Goal: Check status: Check status

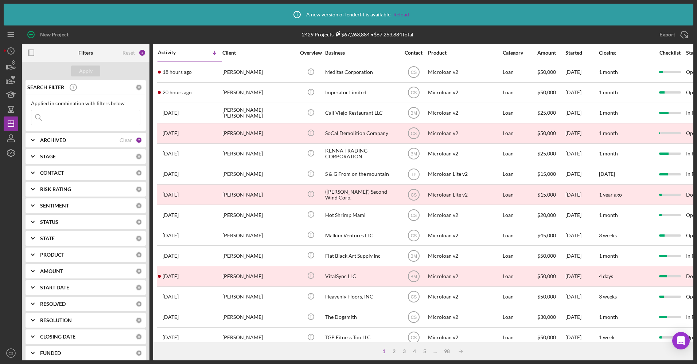
click at [56, 98] on div "Applied in combination with filters below Icon/Menu Close" at bounding box center [86, 113] width 120 height 36
click at [70, 113] on input at bounding box center [85, 117] width 109 height 15
click at [107, 117] on input at bounding box center [85, 117] width 109 height 15
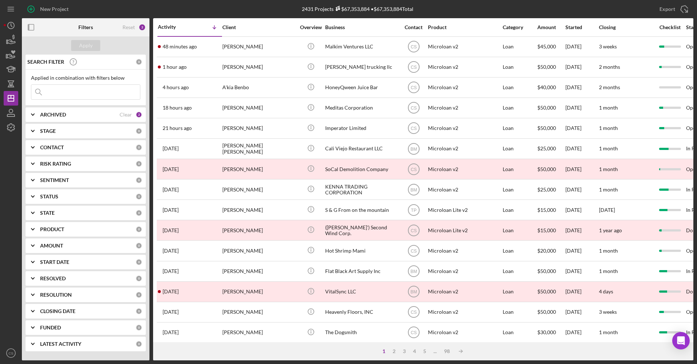
click at [106, 90] on input at bounding box center [85, 92] width 109 height 15
type input "rhina"
click at [97, 45] on button "Apply" at bounding box center [85, 45] width 29 height 11
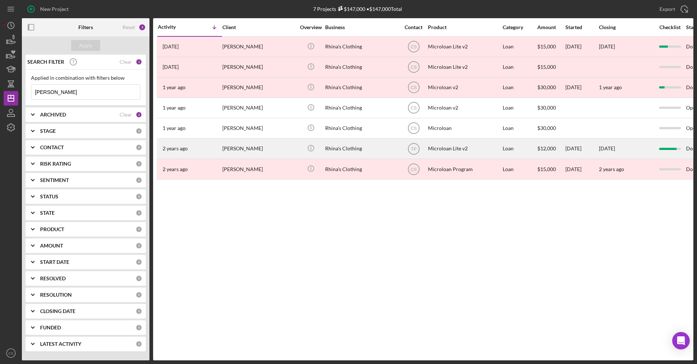
click at [266, 149] on div "Rhina J Lopez" at bounding box center [258, 148] width 73 height 19
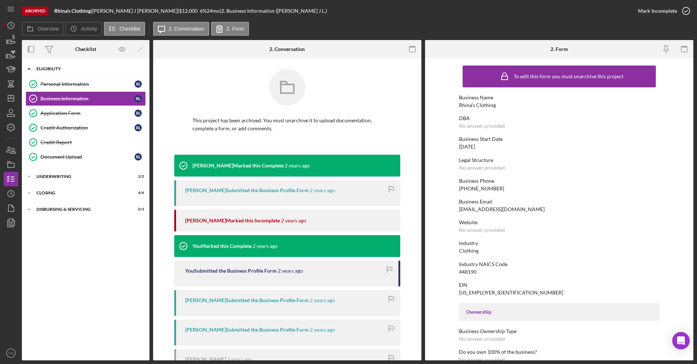
click at [68, 72] on div "Icon/Expander Eligibility 6 / 6" at bounding box center [86, 69] width 128 height 15
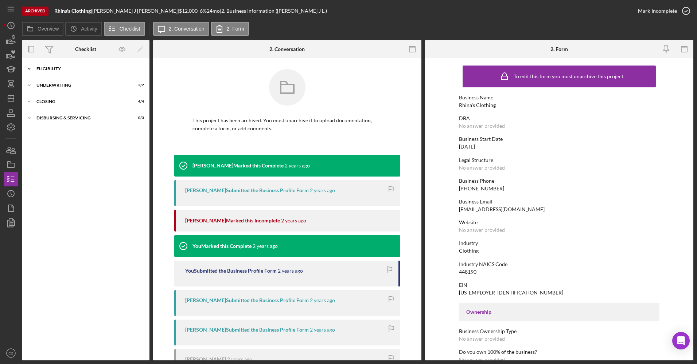
click at [68, 72] on div "Icon/Expander Eligibility 6 / 6" at bounding box center [86, 69] width 128 height 15
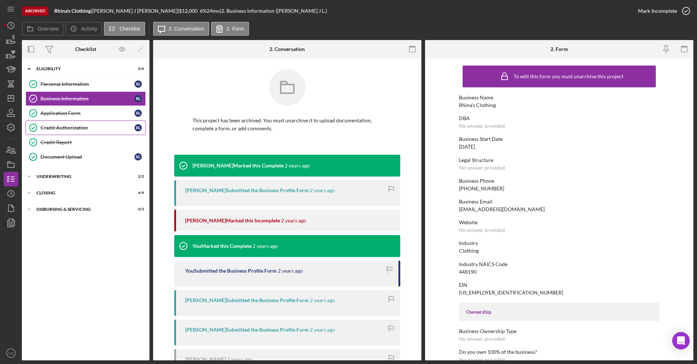
click at [85, 134] on link "Credit Authorization Credit Authorization R L" at bounding box center [86, 128] width 120 height 15
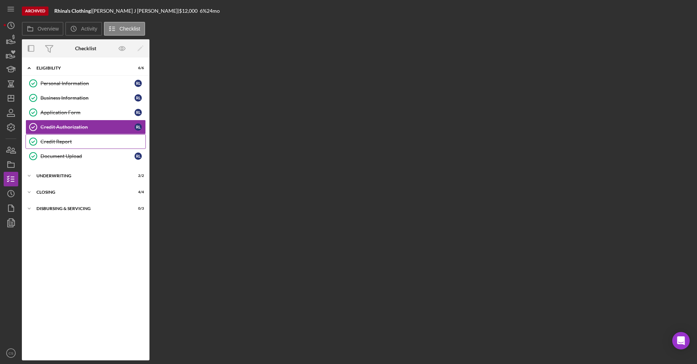
click at [83, 142] on div "Credit Report" at bounding box center [92, 142] width 105 height 6
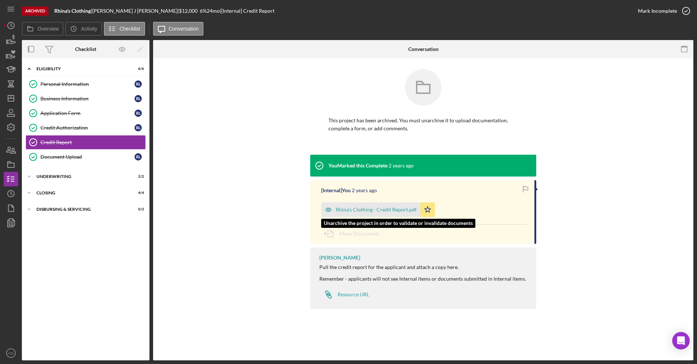
click at [357, 211] on div "Rhina's Clothing - Credit Report.pdf" at bounding box center [376, 210] width 81 height 6
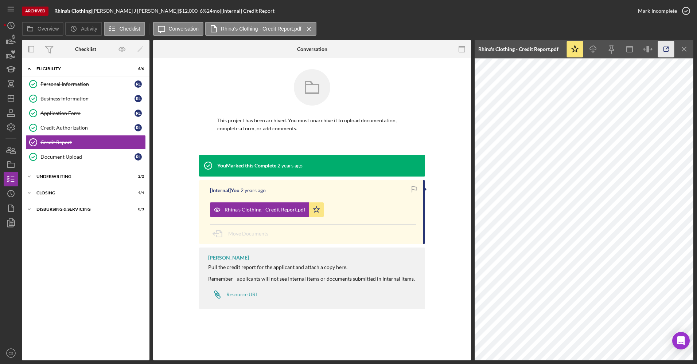
click at [662, 52] on icon "button" at bounding box center [666, 49] width 16 height 16
click at [11, 162] on icon "button" at bounding box center [11, 165] width 18 height 18
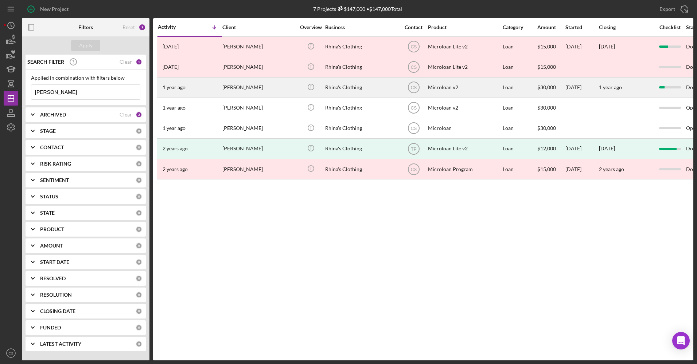
click at [240, 93] on div "Rhina J Lopez" at bounding box center [258, 87] width 73 height 19
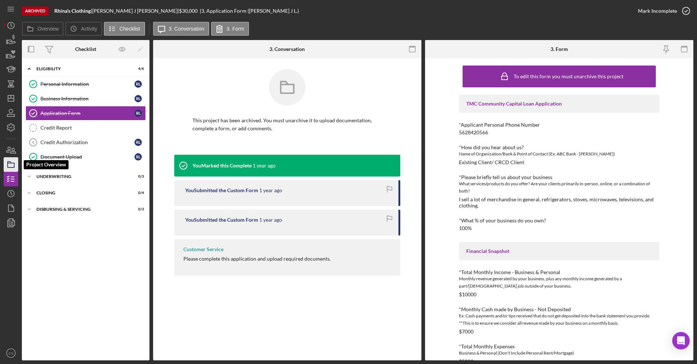
click at [11, 168] on rect "button" at bounding box center [11, 165] width 7 height 4
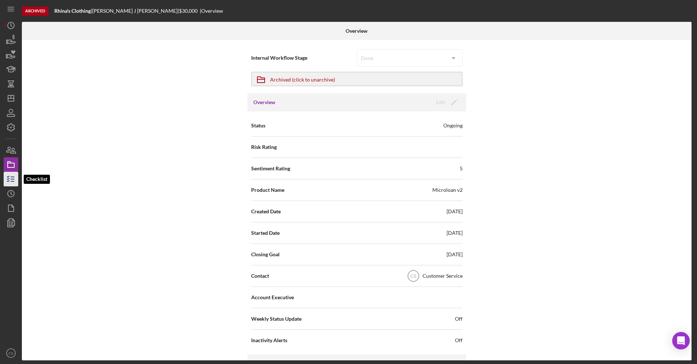
click at [11, 177] on line "button" at bounding box center [12, 177] width 3 height 0
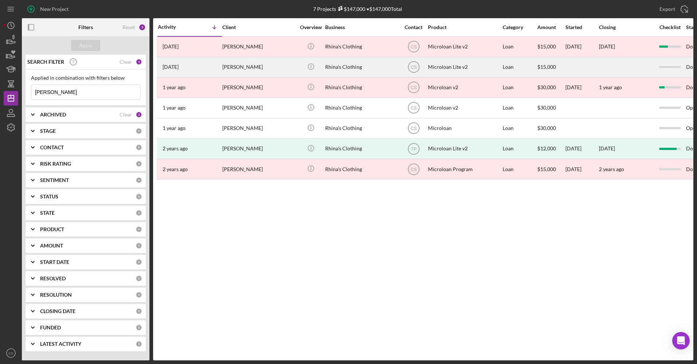
click at [357, 75] on div "Rhina's Clothing" at bounding box center [361, 67] width 73 height 19
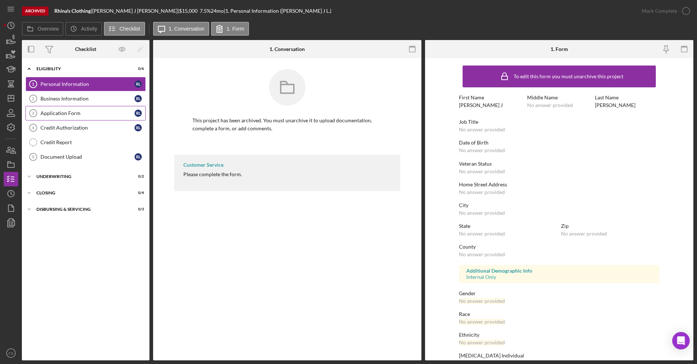
click at [69, 119] on link "Application Form 3 Application Form R L" at bounding box center [86, 113] width 120 height 15
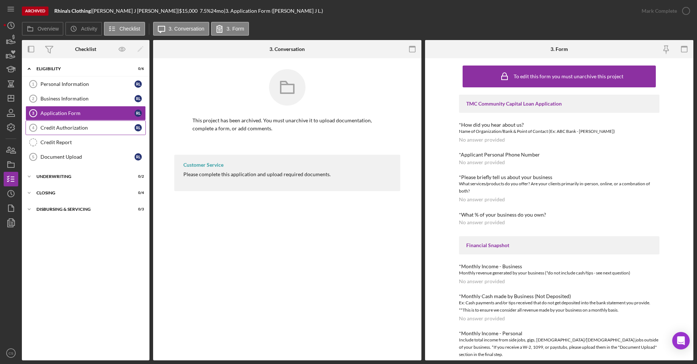
click at [77, 132] on link "Credit Authorization 4 Credit Authorization R L" at bounding box center [86, 128] width 120 height 15
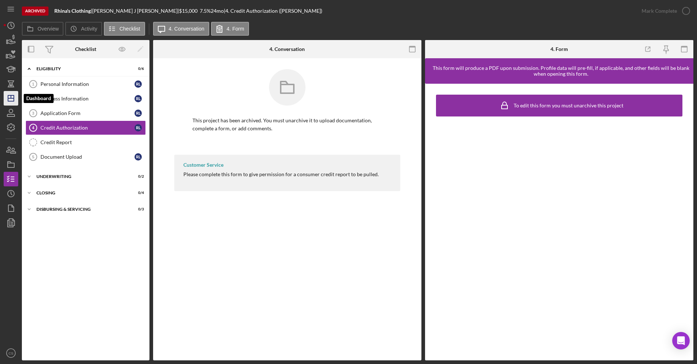
click at [10, 94] on icon "Icon/Dashboard" at bounding box center [11, 98] width 18 height 18
